Goal: Find specific page/section

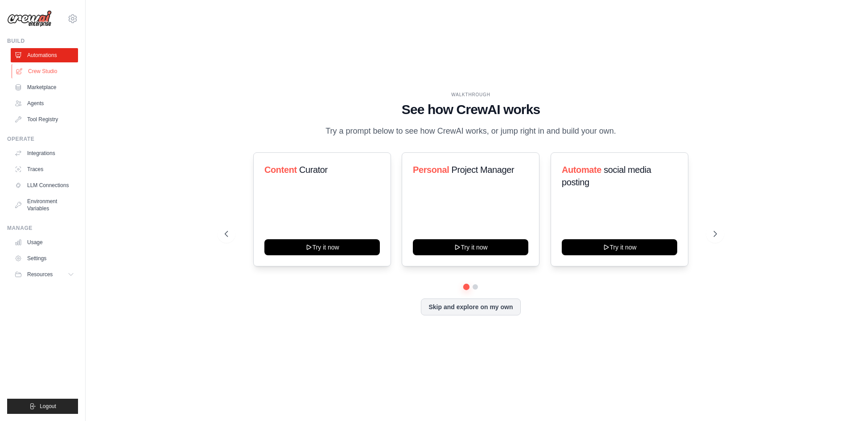
click at [51, 73] on link "Crew Studio" at bounding box center [45, 71] width 67 height 14
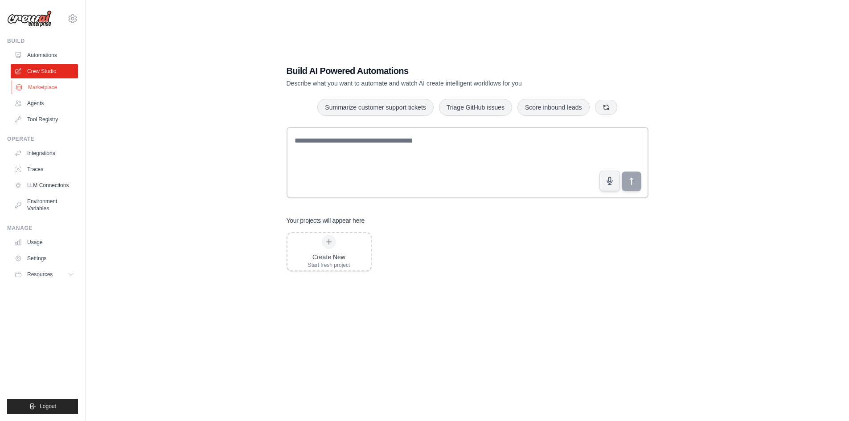
click at [49, 90] on link "Marketplace" at bounding box center [45, 87] width 67 height 14
